Goal: Transaction & Acquisition: Book appointment/travel/reservation

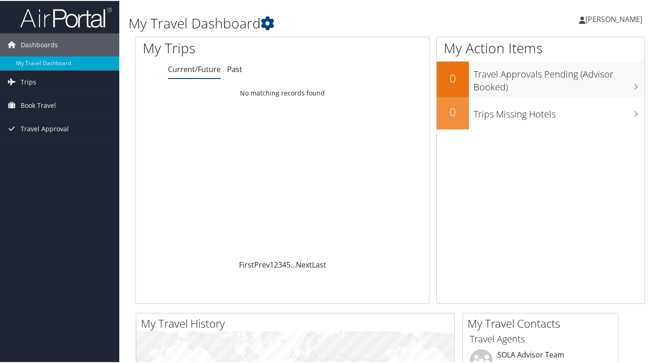
click at [342, 237] on div "Loading... No matching records found" at bounding box center [282, 171] width 293 height 174
click at [48, 104] on span "Book Travel" at bounding box center [38, 104] width 35 height 23
click at [51, 141] on link "Book/Manage Online Trips" at bounding box center [59, 137] width 119 height 14
